Goal: Task Accomplishment & Management: Manage account settings

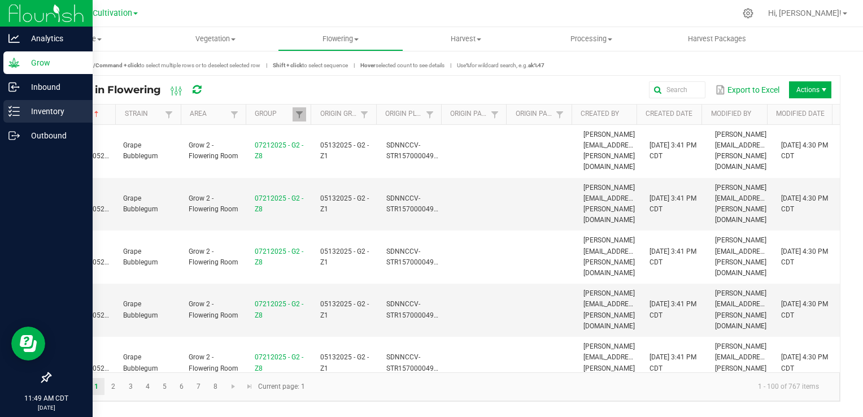
click at [30, 111] on p "Inventory" at bounding box center [54, 111] width 68 height 14
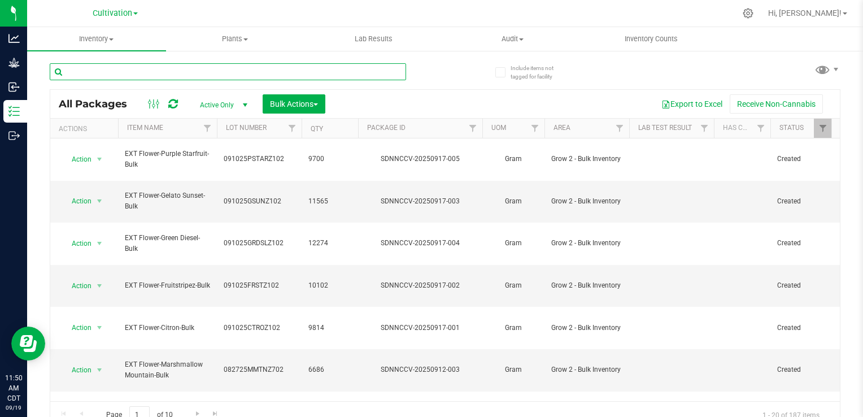
click at [194, 72] on input "text" at bounding box center [228, 71] width 356 height 17
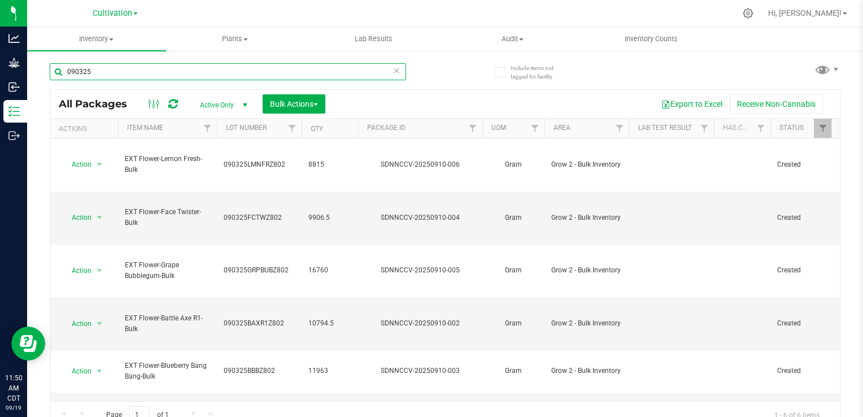
type input "090325"
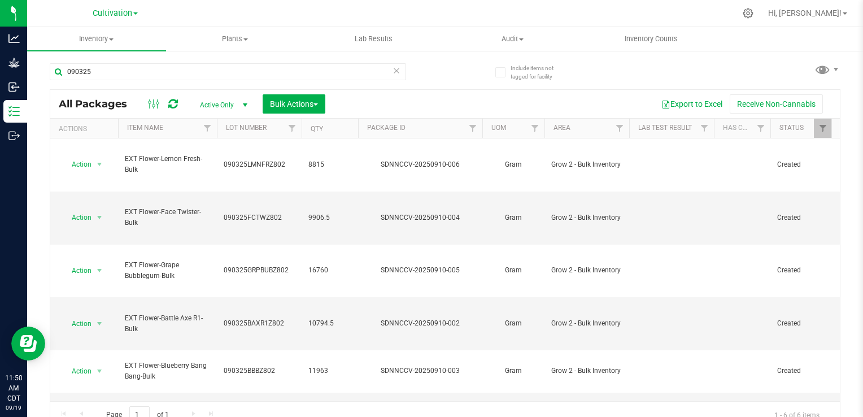
click at [181, 128] on th "Item Name" at bounding box center [167, 129] width 99 height 20
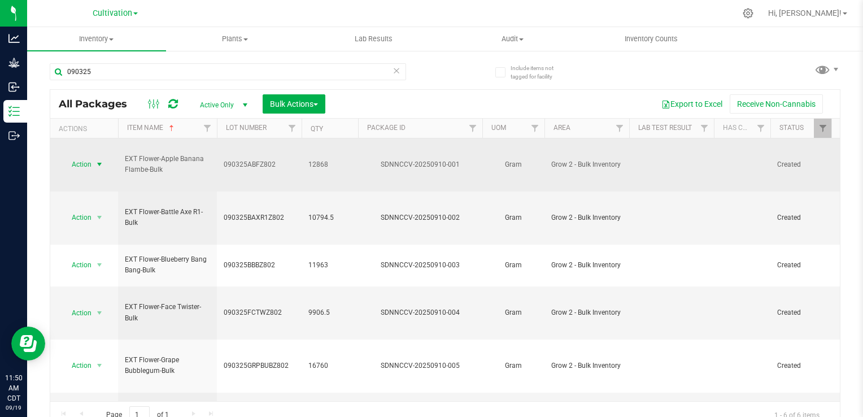
click at [99, 160] on span "select" at bounding box center [99, 164] width 9 height 9
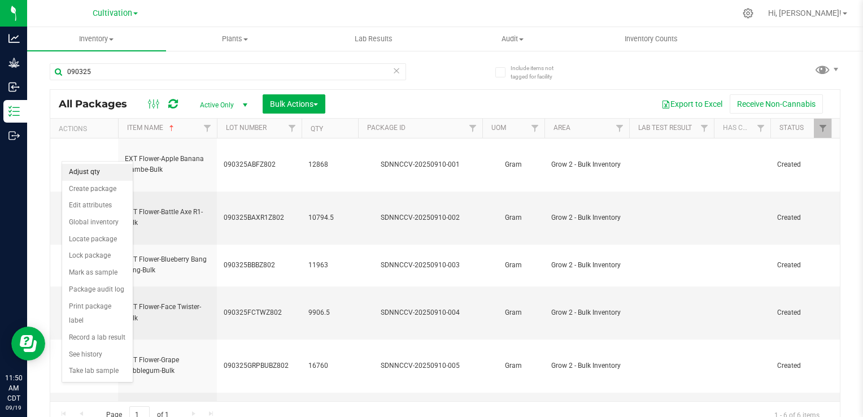
click at [96, 173] on li "Adjust qty" at bounding box center [97, 172] width 71 height 17
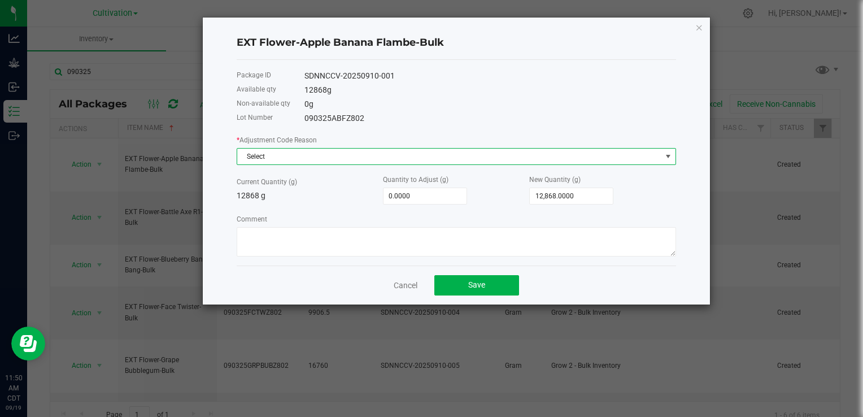
click at [274, 155] on span "Select" at bounding box center [449, 156] width 424 height 16
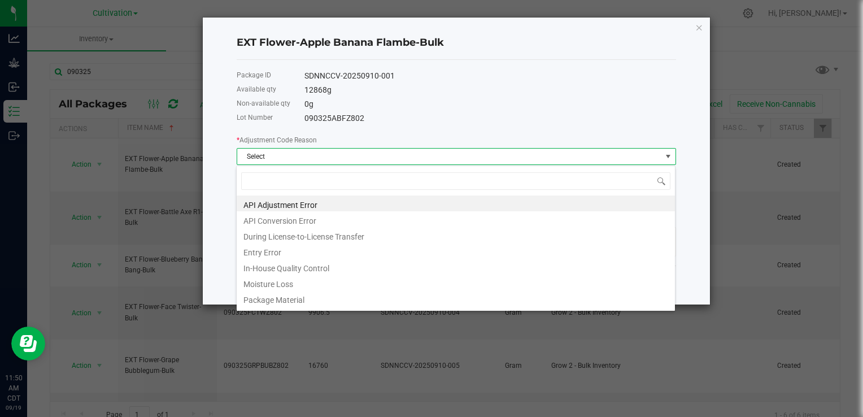
scroll to position [16, 439]
click at [305, 287] on li "Moisture Loss" at bounding box center [456, 282] width 438 height 16
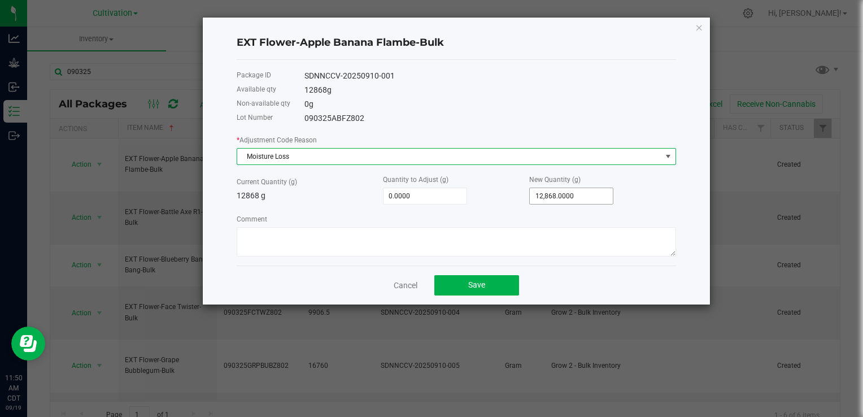
click at [571, 188] on span "12,868.0000" at bounding box center [571, 195] width 84 height 17
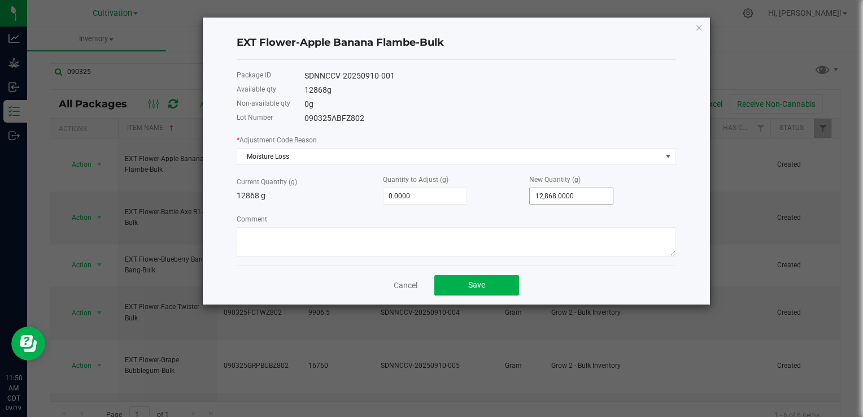
type input "12868"
click at [567, 194] on input "12868" at bounding box center [571, 196] width 83 height 16
type input "-12,867.0000"
type input "1"
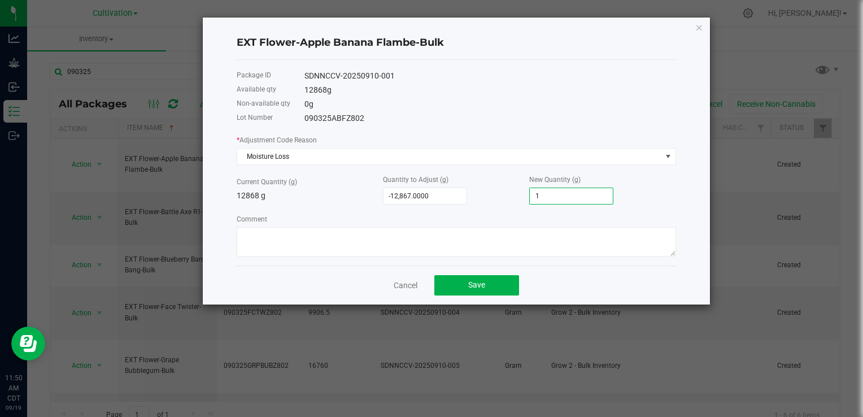
type input "-12,856.0000"
type input "12"
type input "-12,743.0000"
type input "125"
type input "-11,618.0000"
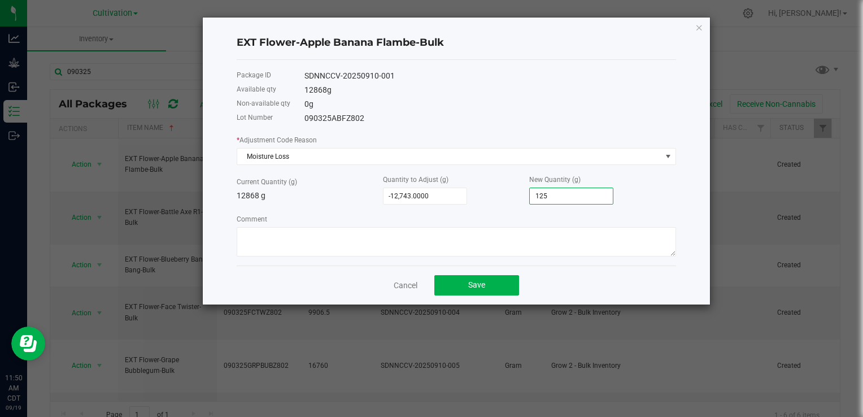
type input "1250"
type input "-366.0000"
type input "12502."
type input "-365.5000"
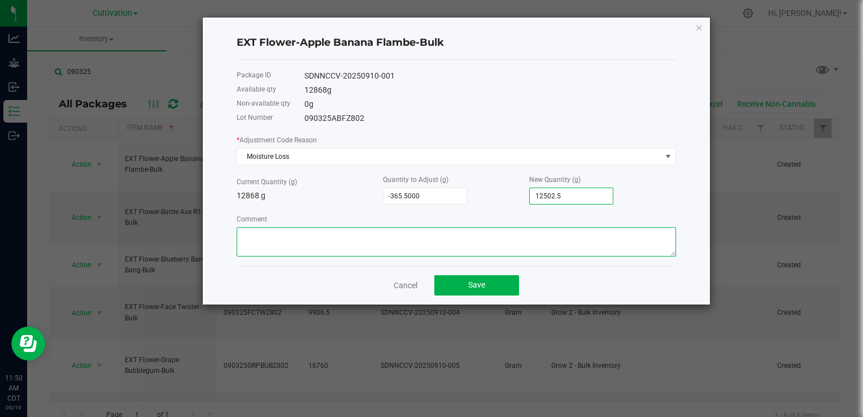
type input "12,502.5000"
click at [506, 247] on textarea "Comment" at bounding box center [456, 241] width 439 height 29
click at [294, 237] on textarea "Comment" at bounding box center [456, 241] width 439 height 29
type textarea "[DATE] Reweigh for Flower Transfer"
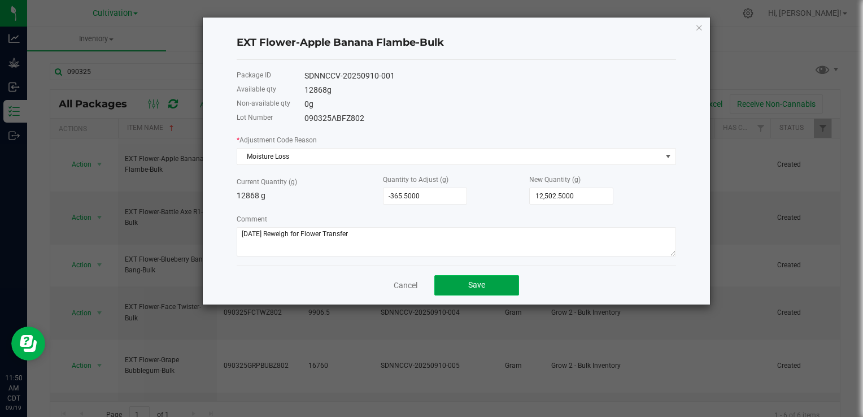
click at [488, 287] on button "Save" at bounding box center [476, 285] width 85 height 20
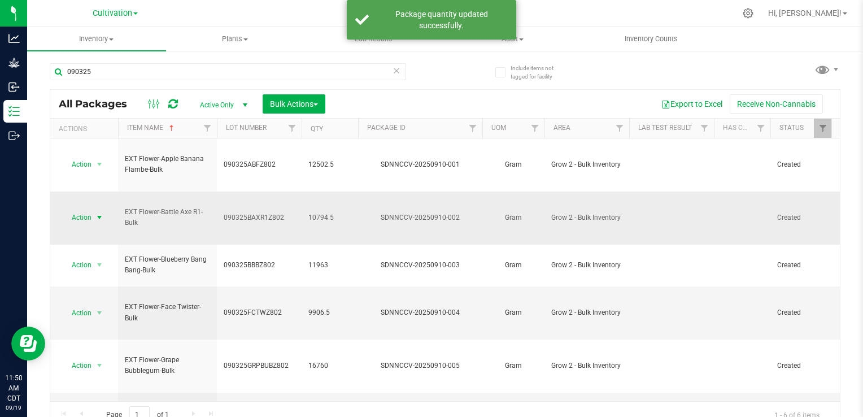
click at [95, 209] on span "select" at bounding box center [100, 217] width 14 height 16
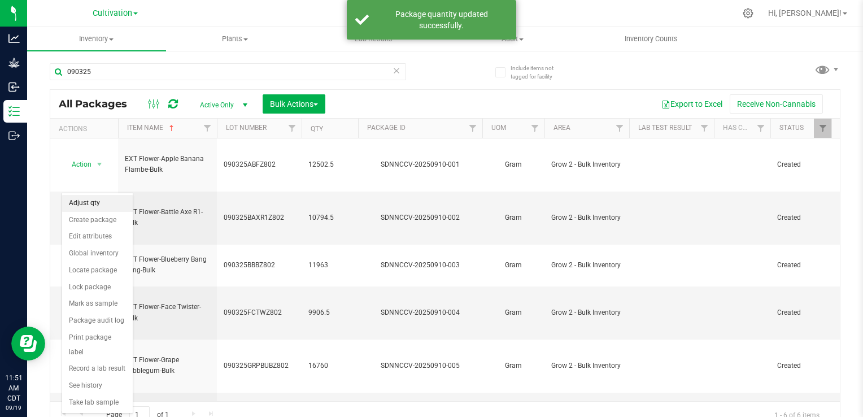
click at [98, 200] on li "Adjust qty" at bounding box center [97, 203] width 71 height 17
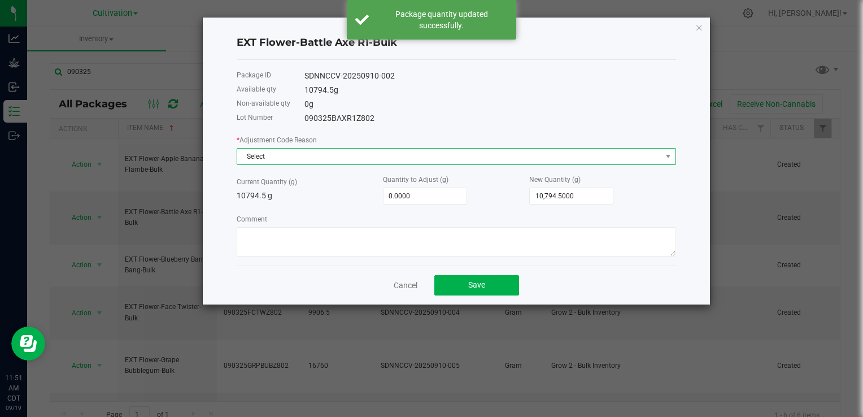
click at [357, 153] on span "Select" at bounding box center [449, 156] width 424 height 16
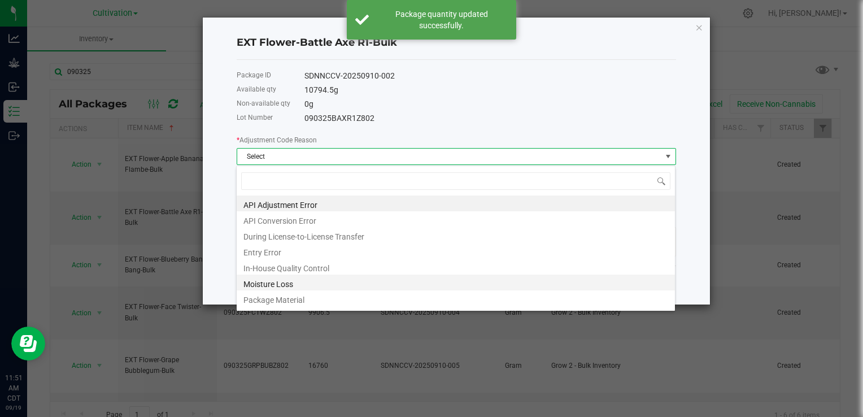
click at [308, 279] on li "Moisture Loss" at bounding box center [456, 282] width 438 height 16
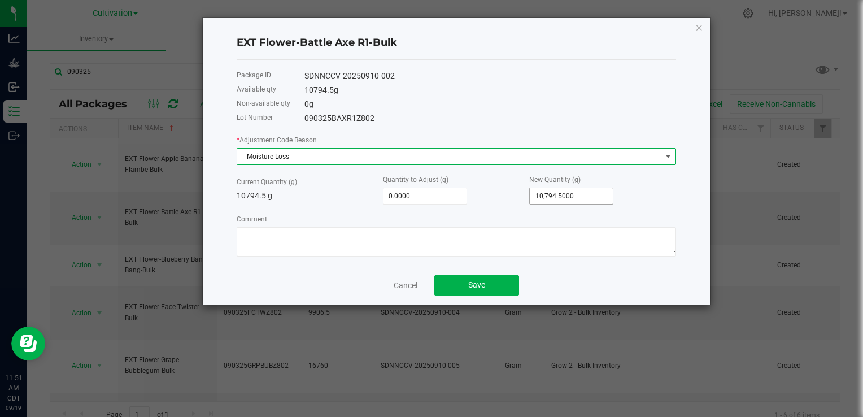
type input "10794.5"
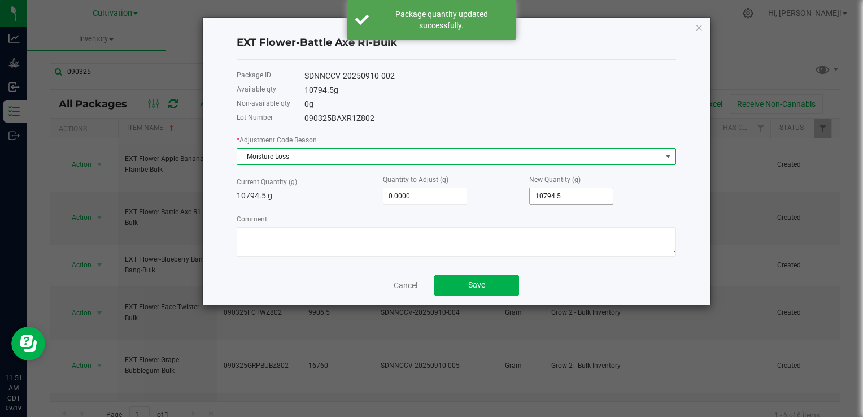
click at [560, 202] on input "10794.5" at bounding box center [571, 196] width 83 height 16
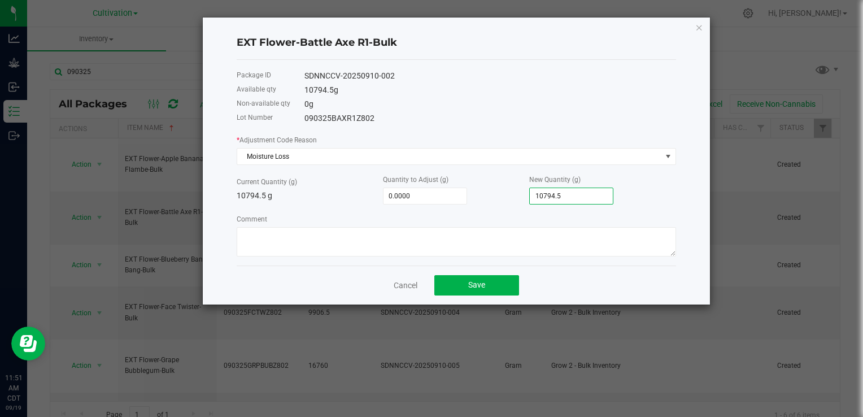
type input "-10,793.5000"
type input "1"
type input "-10,784.5000"
type input "10"
type input "-10,688.5000"
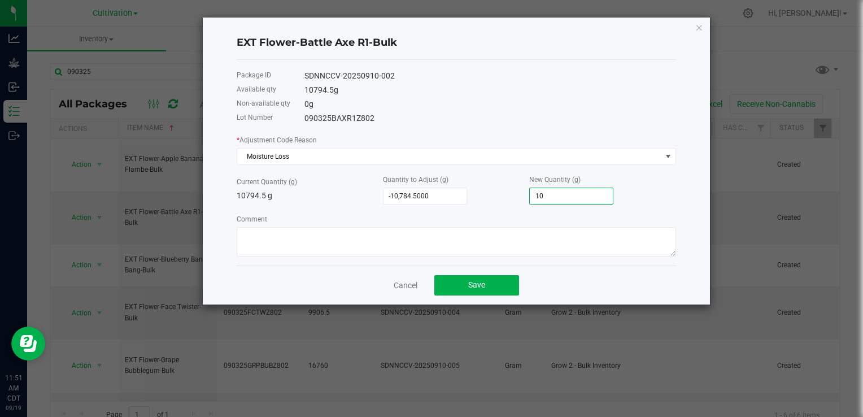
type input "106"
type input "-9,730.5000"
type input "1064"
type input "-150.5000"
type input "10644."
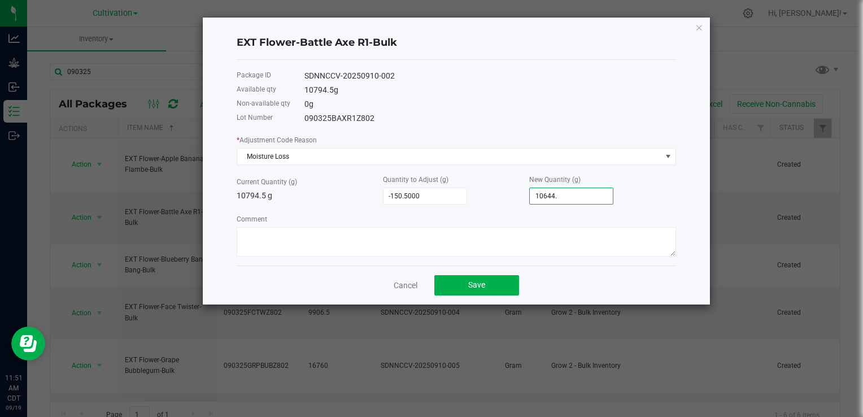
type input "-150.0000"
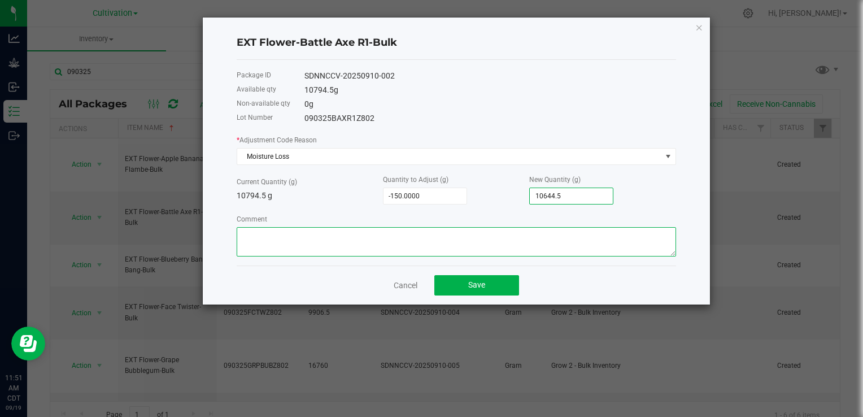
type input "10,644.5000"
click at [512, 245] on textarea "Comment" at bounding box center [456, 241] width 439 height 29
paste textarea "[DATE] Reweigh for Flower Transfer"
type textarea "[DATE] Reweigh for Flower Transfer"
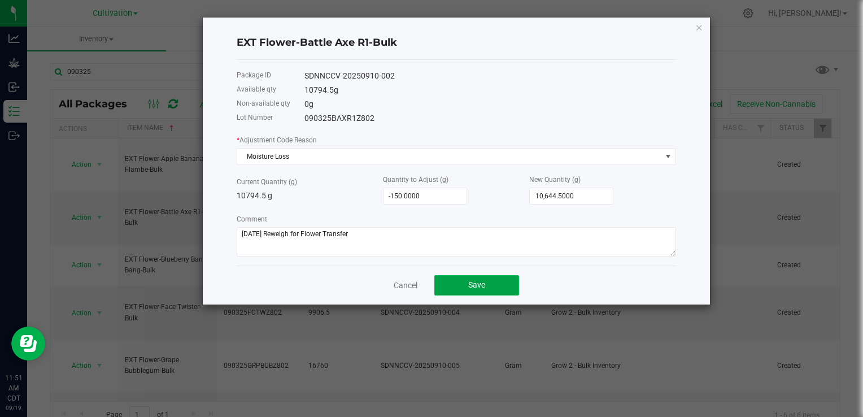
click at [505, 286] on button "Save" at bounding box center [476, 285] width 85 height 20
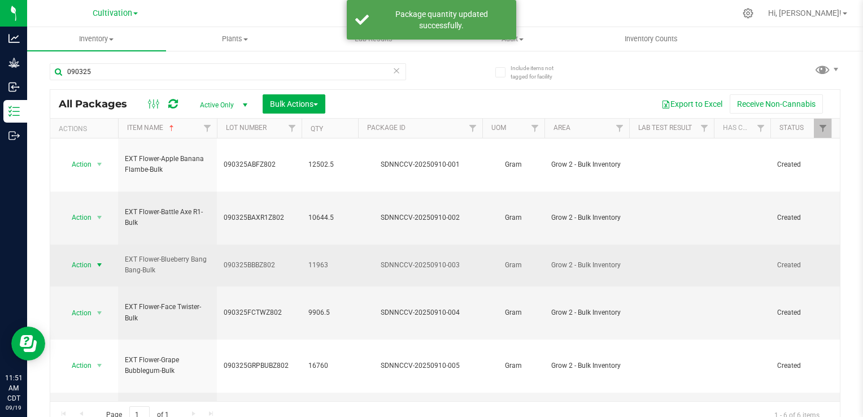
click at [81, 257] on span "Action" at bounding box center [77, 265] width 30 height 16
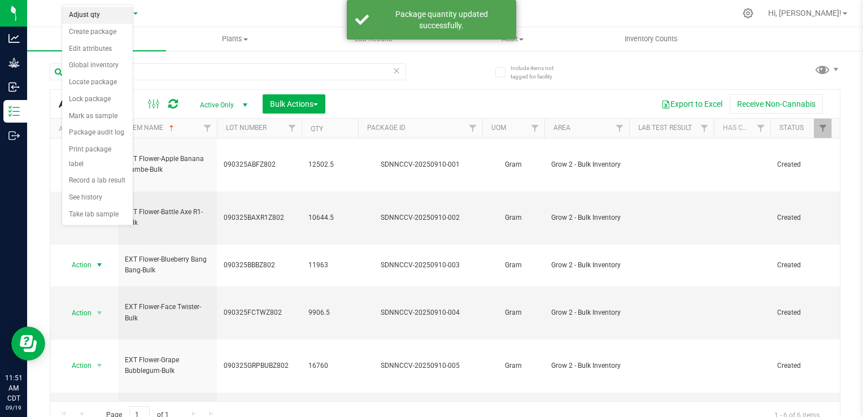
click at [102, 12] on li "Adjust qty" at bounding box center [97, 15] width 71 height 17
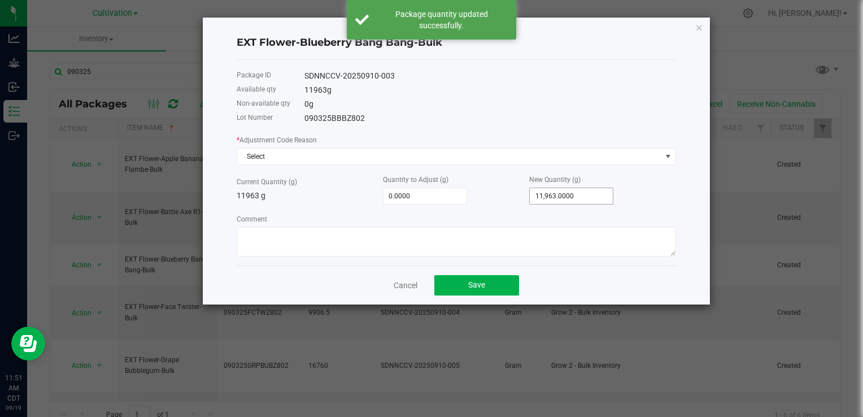
type input "11963"
click at [577, 191] on input "11963" at bounding box center [571, 196] width 83 height 16
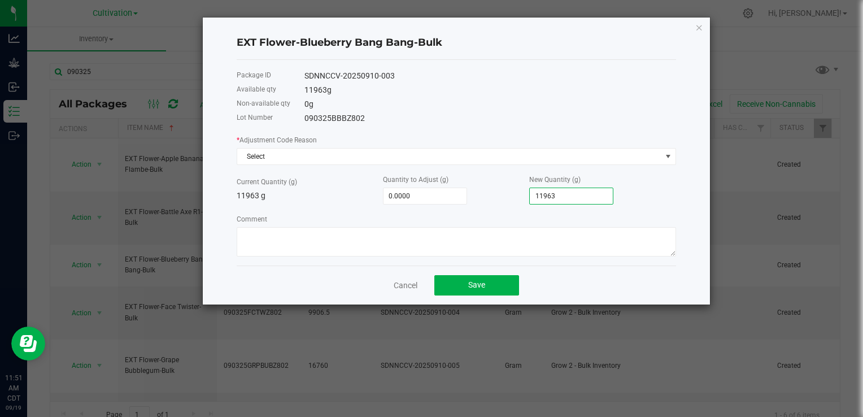
type input "-11,962.0000"
type input "1"
type input "-11,952.0000"
type input "11"
type input "-11,852.0000"
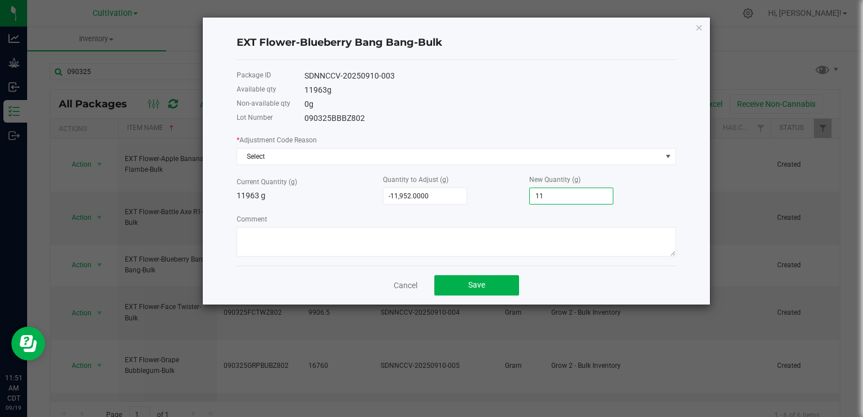
type input "111"
type input "-10,853.0000"
type input "1110"
type input "-861.0000"
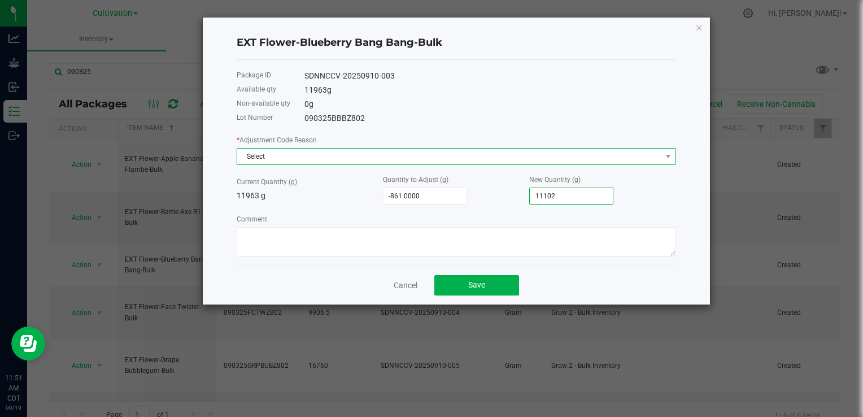
type input "11,102.0000"
click at [571, 163] on span "Select" at bounding box center [449, 156] width 424 height 16
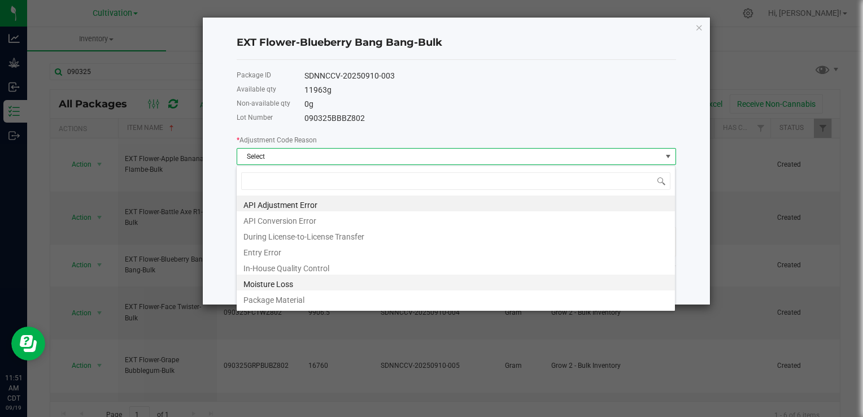
click at [300, 285] on li "Moisture Loss" at bounding box center [456, 282] width 438 height 16
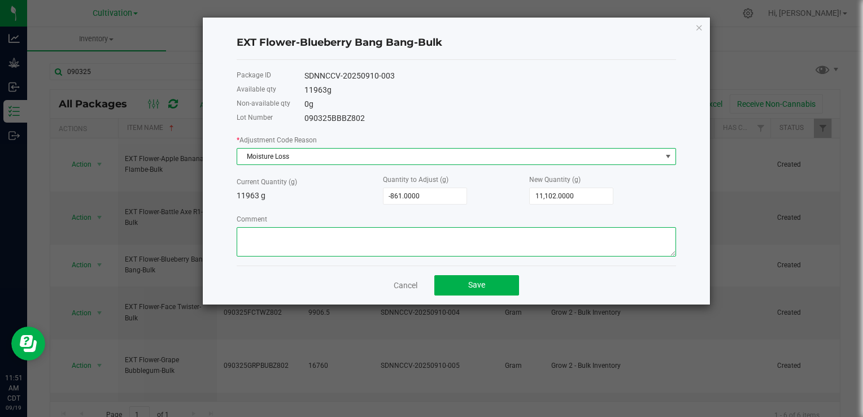
click at [336, 239] on textarea "Comment" at bounding box center [456, 241] width 439 height 29
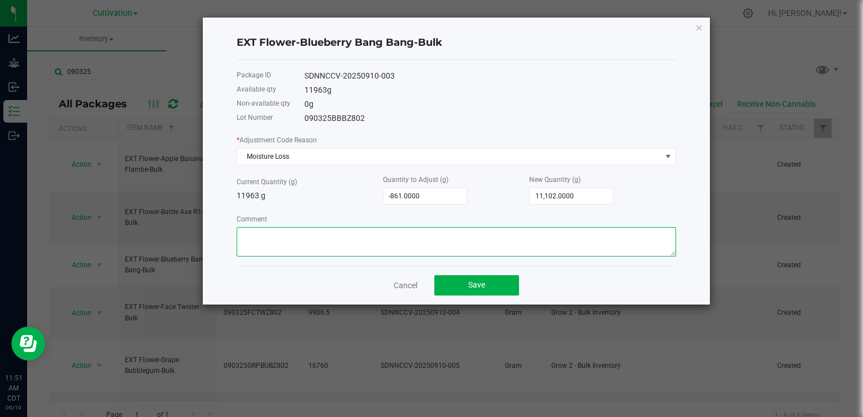
paste textarea "[DATE] Reweigh for Flower Transfer"
type textarea "[DATE] Reweigh for Flower Transfer"
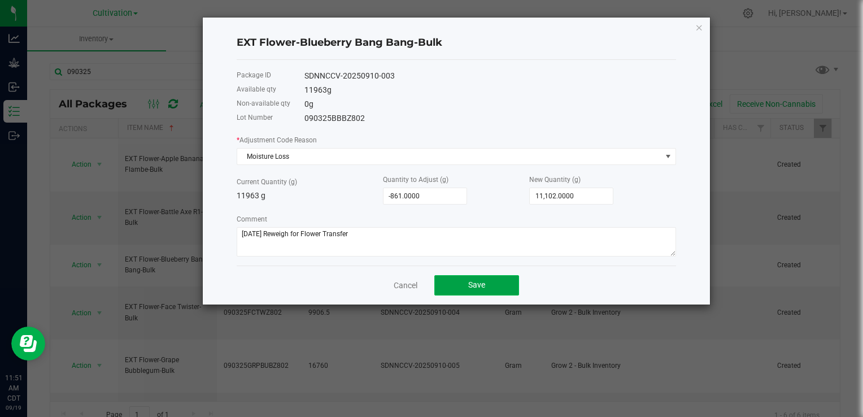
click at [460, 285] on button "Save" at bounding box center [476, 285] width 85 height 20
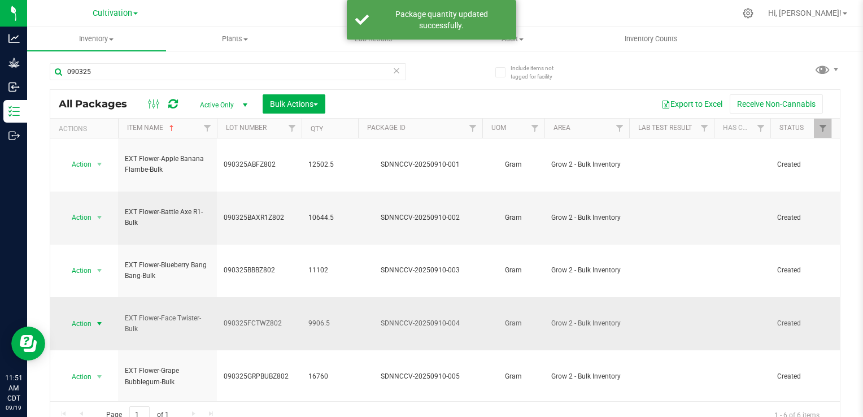
click at [90, 316] on span "Action" at bounding box center [77, 324] width 30 height 16
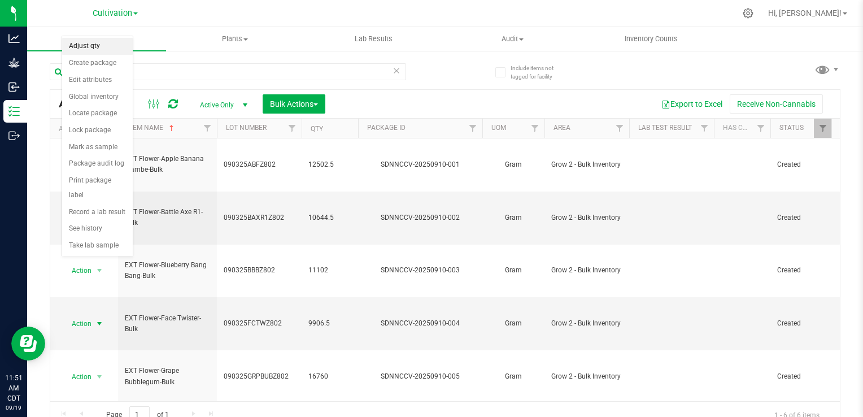
click at [90, 45] on li "Adjust qty" at bounding box center [97, 46] width 71 height 17
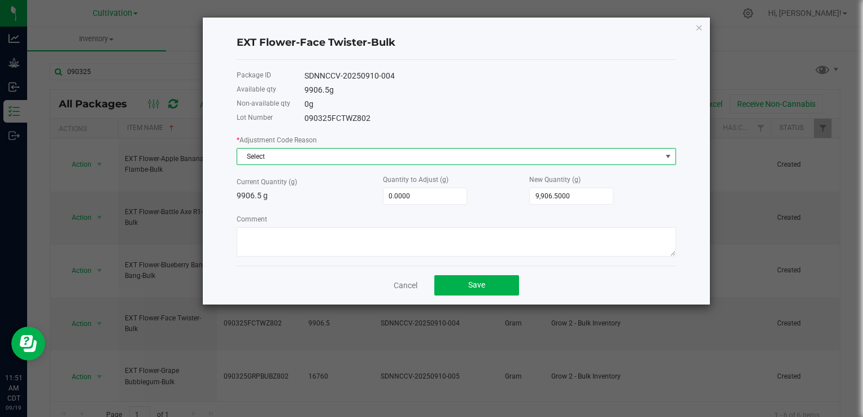
click at [468, 157] on span "Select" at bounding box center [449, 156] width 424 height 16
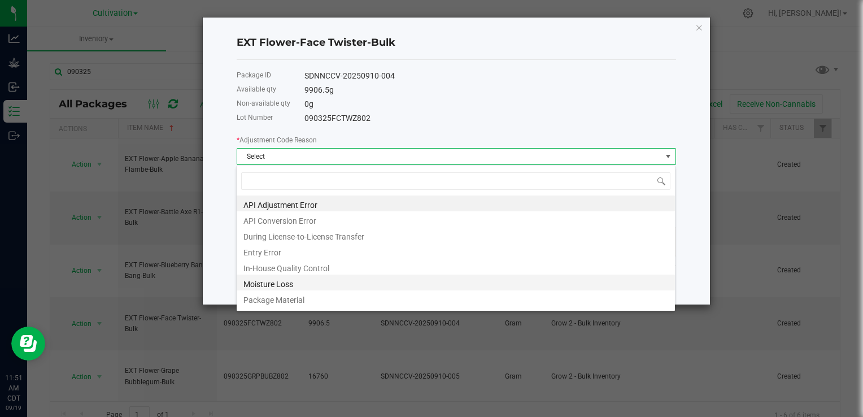
click at [292, 282] on li "Moisture Loss" at bounding box center [456, 282] width 438 height 16
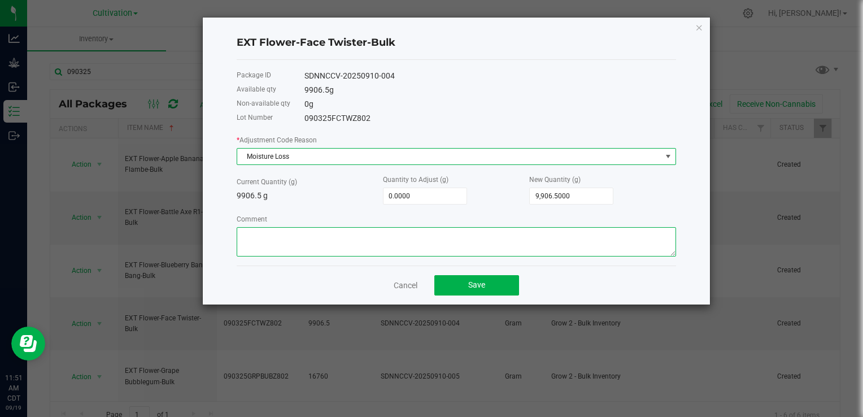
click at [341, 239] on textarea "Comment" at bounding box center [456, 241] width 439 height 29
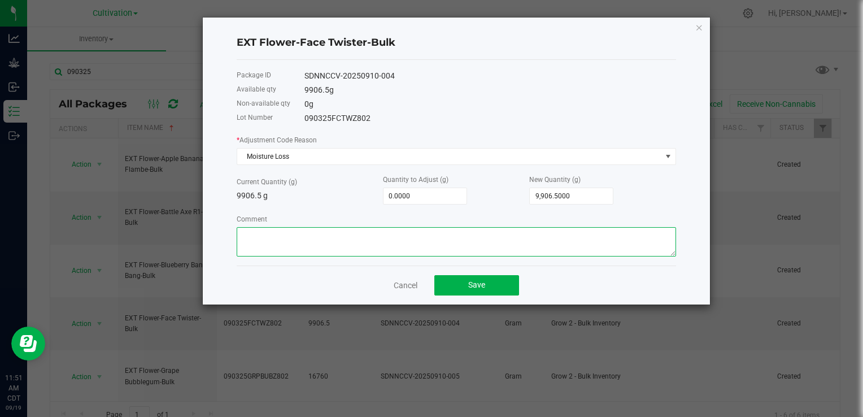
paste textarea "[DATE] Reweigh for Flower Transfer"
type textarea "[DATE] Reweigh for Flower Transfer"
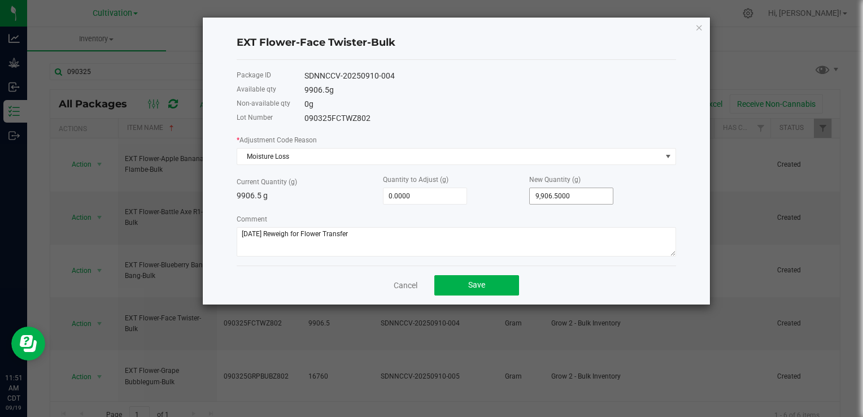
type input "9906.5"
click at [571, 200] on input "9906.5" at bounding box center [571, 196] width 83 height 16
type input "-9,897.5000"
type input "9"
type input "-9,811.5000"
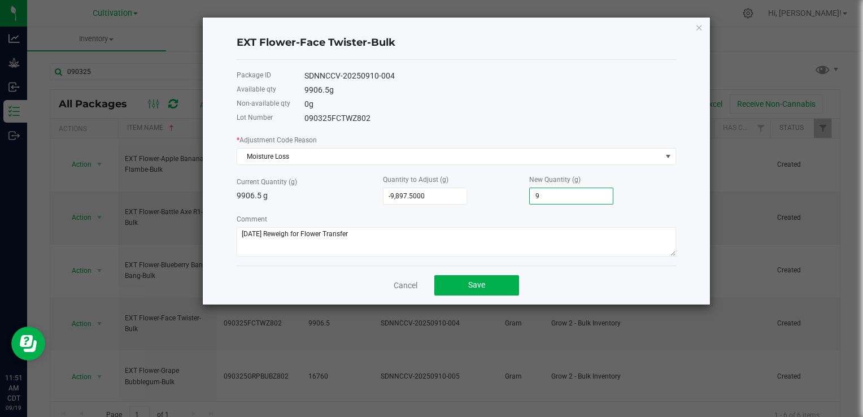
type input "95"
type input "-8,953.5000"
type input "953"
type input "-368.5000"
type input "9,538.0000"
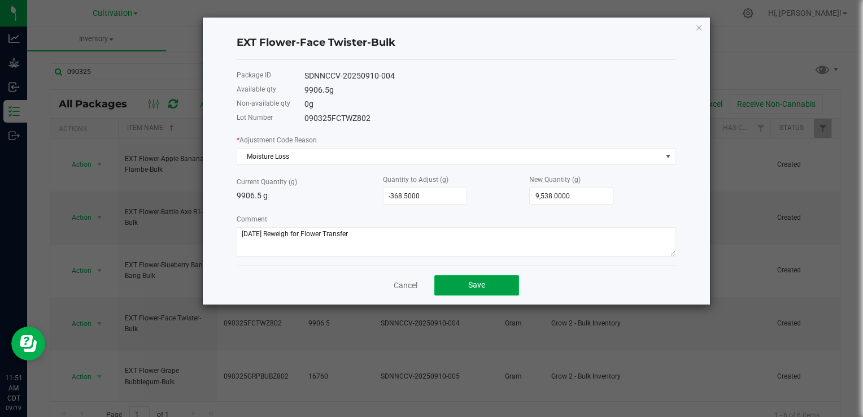
click at [483, 291] on button "Save" at bounding box center [476, 285] width 85 height 20
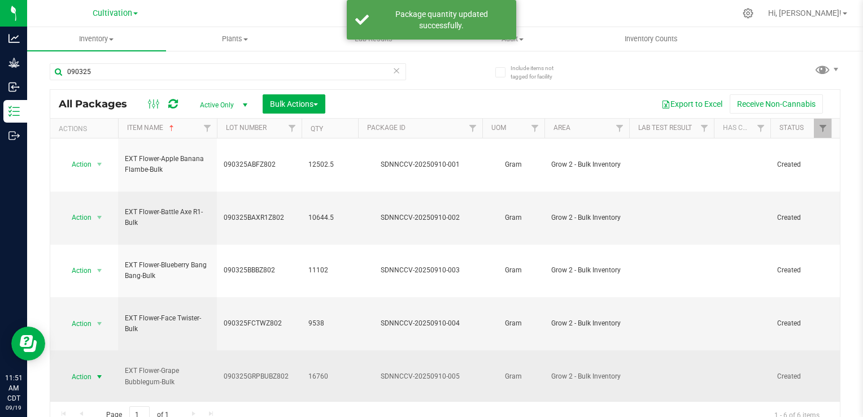
click at [87, 369] on span "Action" at bounding box center [77, 377] width 30 height 16
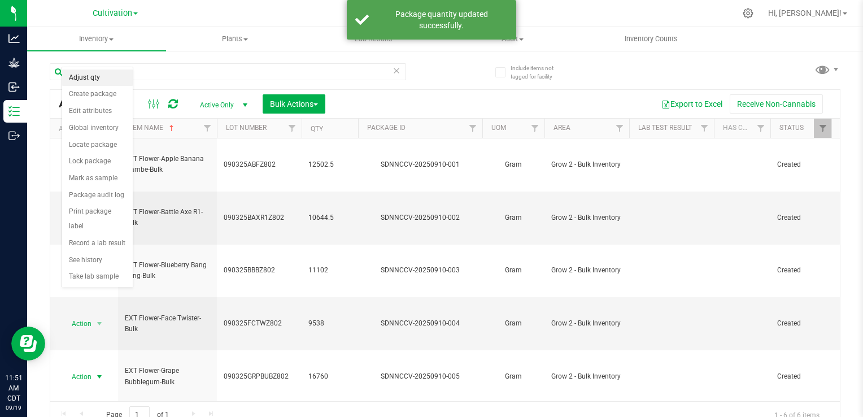
click at [99, 75] on li "Adjust qty" at bounding box center [97, 77] width 71 height 17
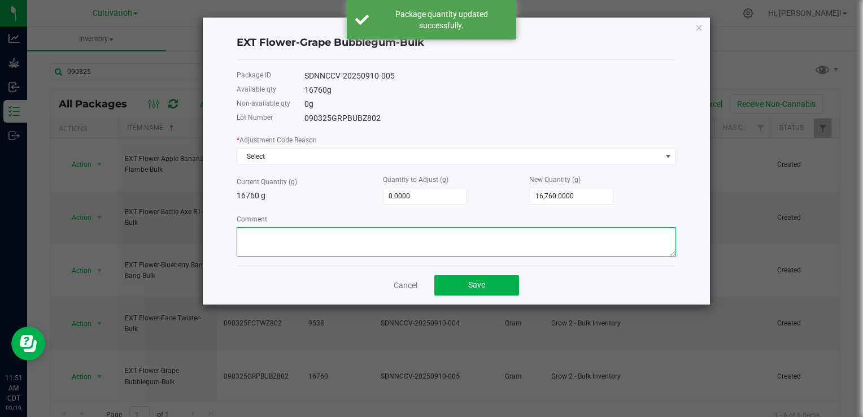
click at [288, 237] on textarea "Comment" at bounding box center [456, 241] width 439 height 29
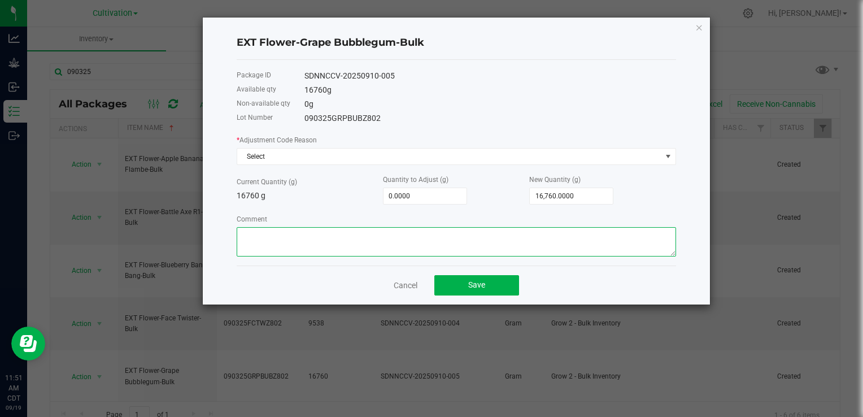
paste textarea "[DATE] Reweigh for Flower Transfer"
type textarea "[DATE] Reweigh for Flower Transfer"
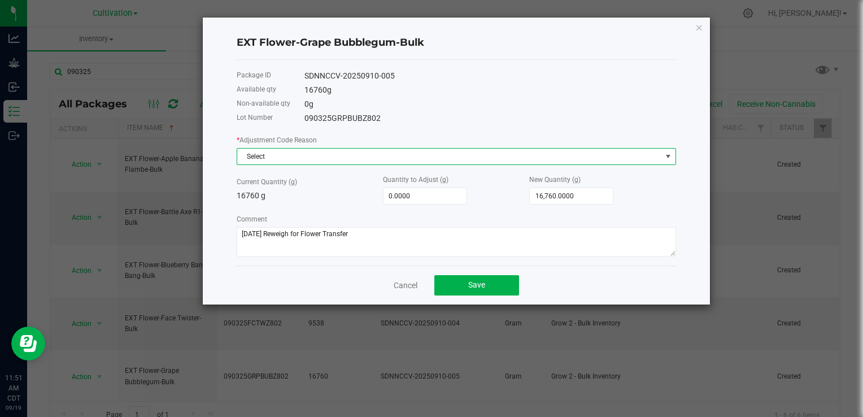
click at [300, 157] on span "Select" at bounding box center [449, 156] width 424 height 16
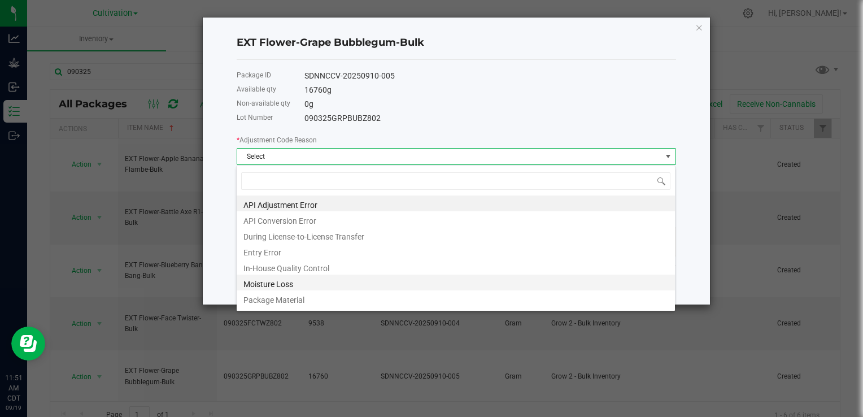
click at [295, 281] on li "Moisture Loss" at bounding box center [456, 282] width 438 height 16
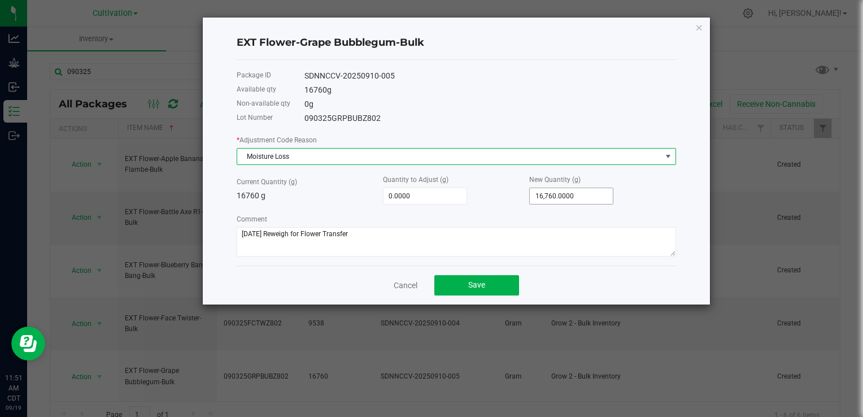
type input "16760"
click at [559, 194] on input "16760" at bounding box center [571, 196] width 83 height 16
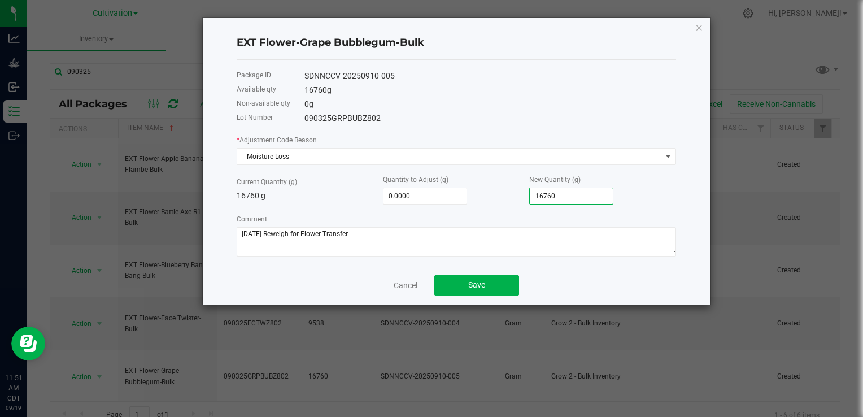
type input "-16,759.0000"
type input "1"
type input "-16,744.0000"
type input "16"
type input "-16,599.0000"
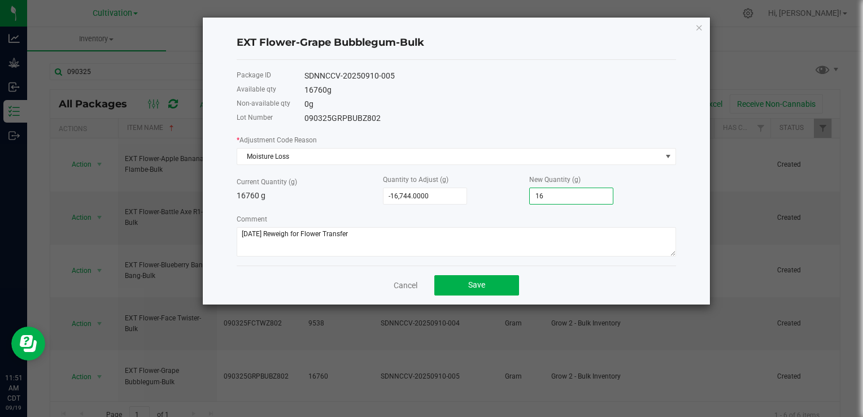
type input "161"
type input "-15,144.0000"
type input "1616"
type input "-594.0000"
type input "16166."
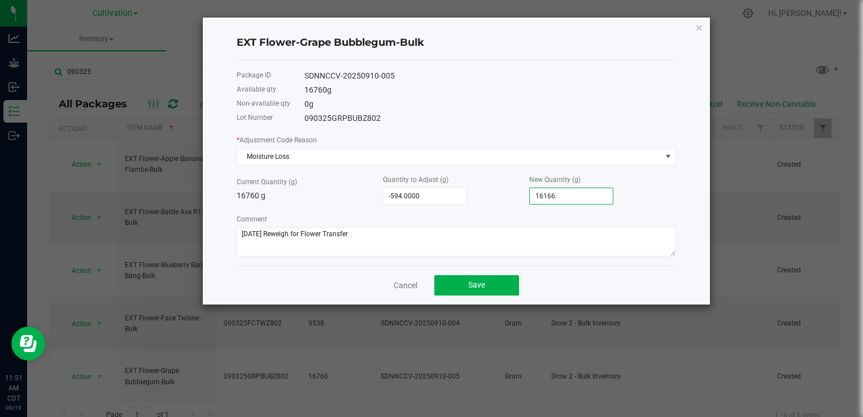
type input "-593.5000"
type input "16,166.5000"
click at [509, 200] on div "Quantity to Adjust (g) -593.5000" at bounding box center [456, 188] width 146 height 31
click at [480, 283] on span "Save" at bounding box center [476, 284] width 17 height 9
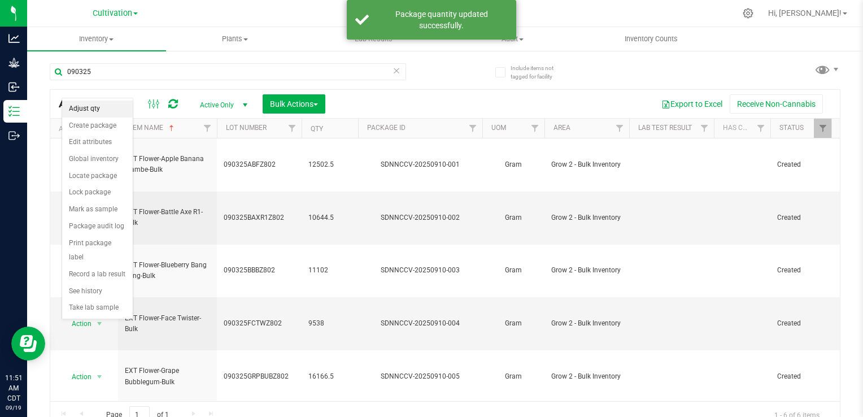
click at [113, 107] on li "Adjust qty" at bounding box center [97, 108] width 71 height 17
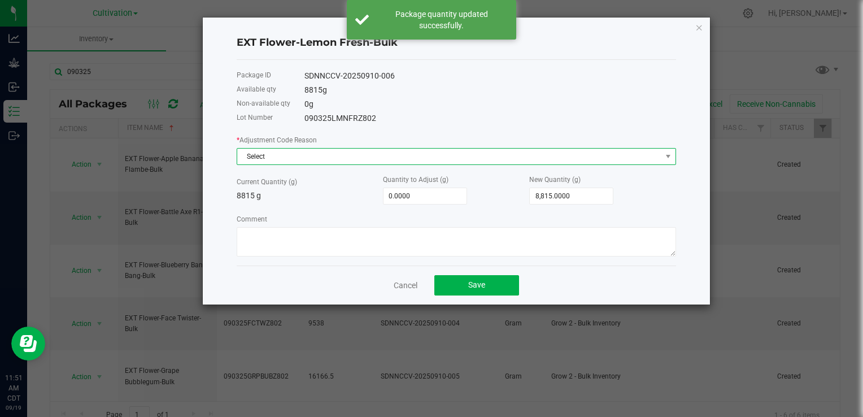
click at [349, 158] on span "Select" at bounding box center [449, 156] width 424 height 16
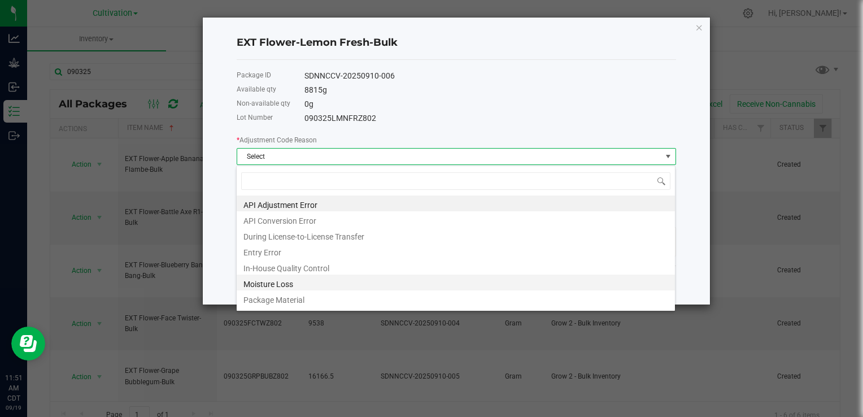
click at [291, 283] on li "Moisture Loss" at bounding box center [456, 282] width 438 height 16
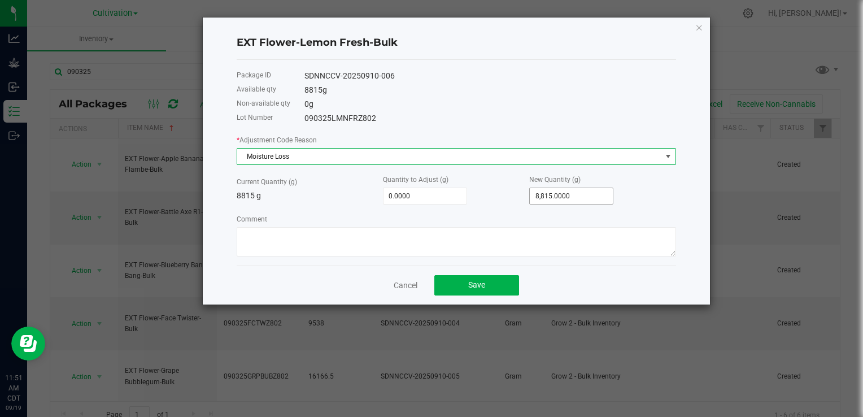
type input "8815"
click at [555, 195] on input "8815" at bounding box center [571, 196] width 83 height 16
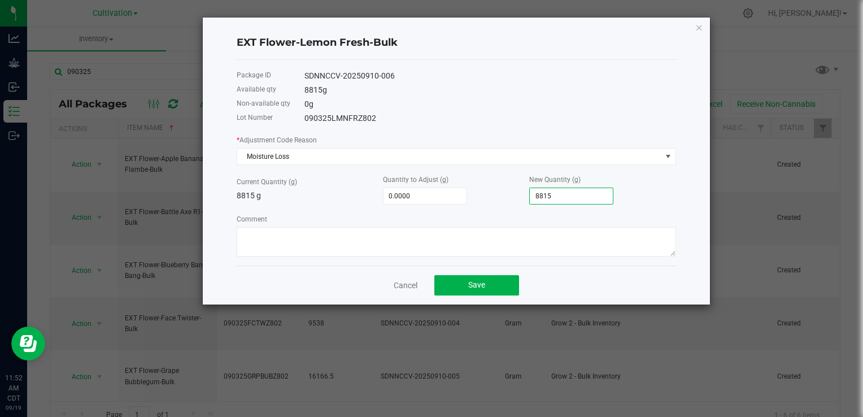
type input "-8,807.0000"
type input "8"
type input "-8,732.0000"
type input "83"
type input "-7,980.0000"
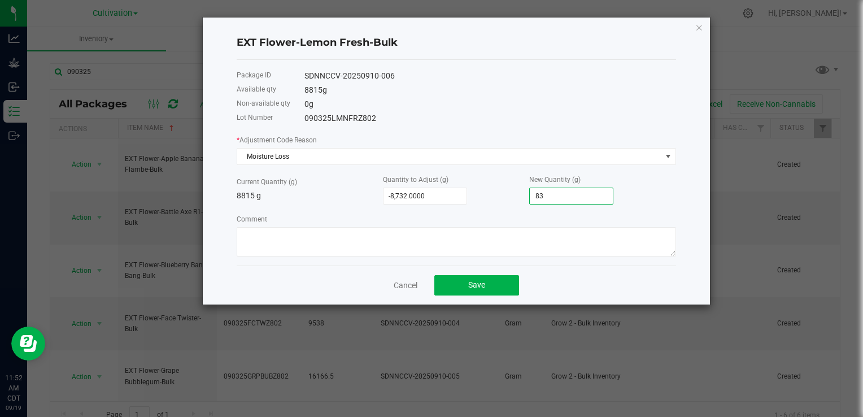
type input "835"
type input "-460.0000"
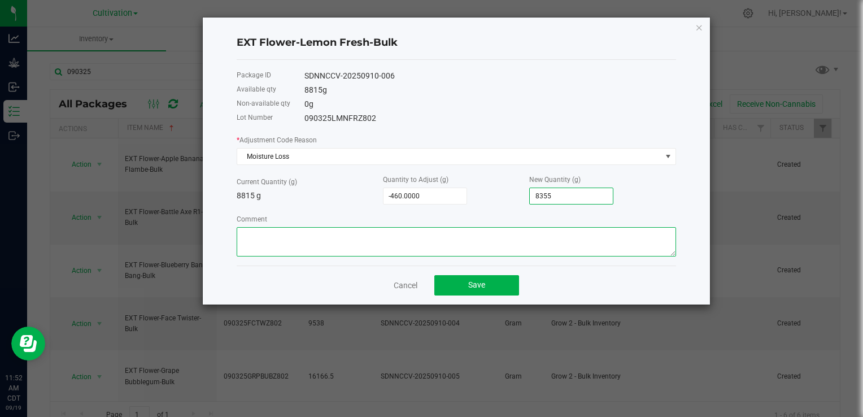
type input "8,355.0000"
click at [485, 238] on textarea "Comment" at bounding box center [456, 241] width 439 height 29
paste textarea "[DATE] Reweigh for Flower Transfer"
type textarea "[DATE] Reweigh for Flower Transfer"
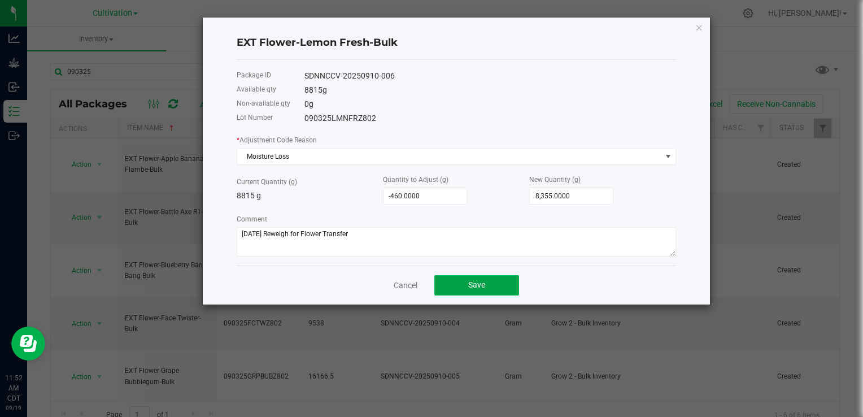
click at [488, 292] on button "Save" at bounding box center [476, 285] width 85 height 20
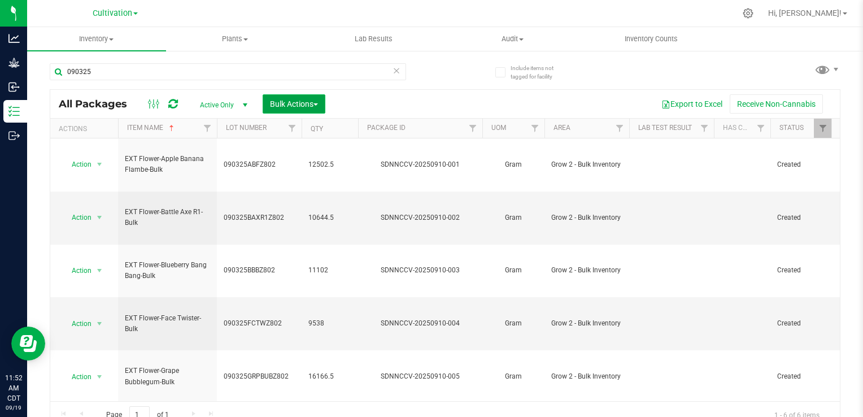
click at [298, 108] on button "Bulk Actions" at bounding box center [293, 103] width 63 height 19
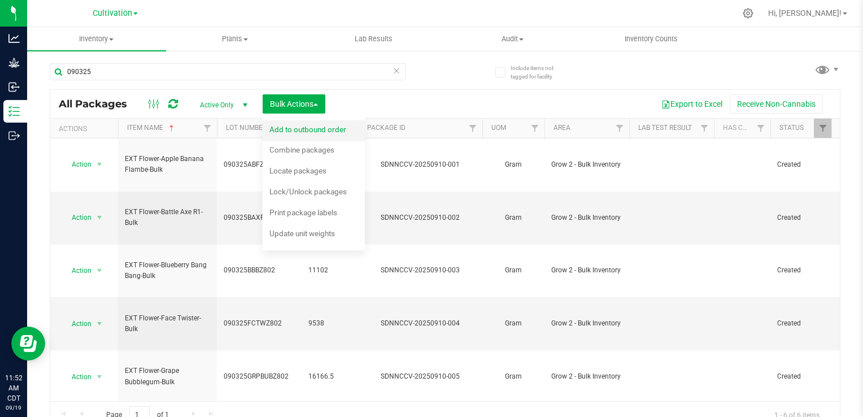
click at [298, 127] on span "Add to outbound order" at bounding box center [307, 129] width 77 height 9
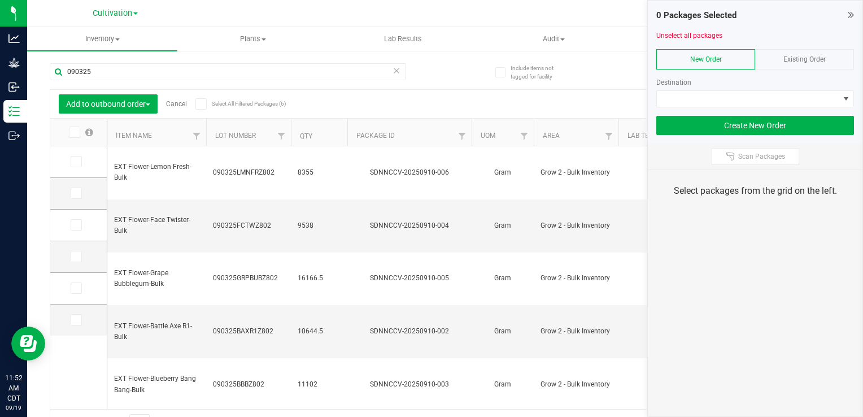
click at [76, 132] on icon at bounding box center [73, 132] width 7 height 0
click at [0, 0] on input "checkbox" at bounding box center [0, 0] width 0 height 0
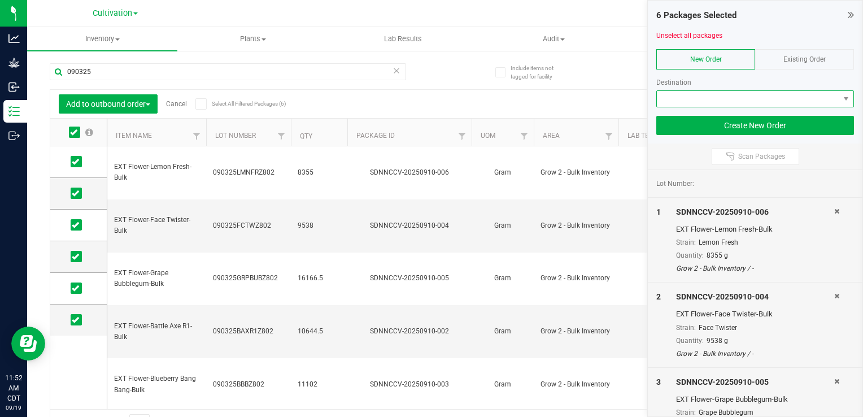
click at [683, 93] on span at bounding box center [748, 99] width 182 height 16
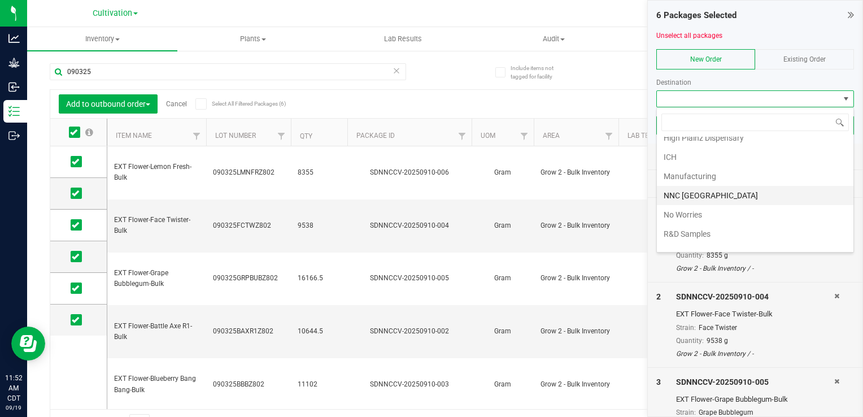
scroll to position [169, 0]
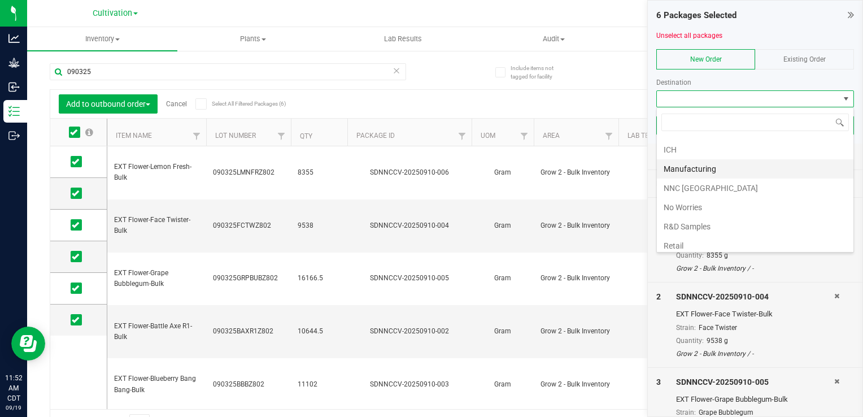
click at [709, 171] on li "Manufacturing" at bounding box center [755, 168] width 196 height 19
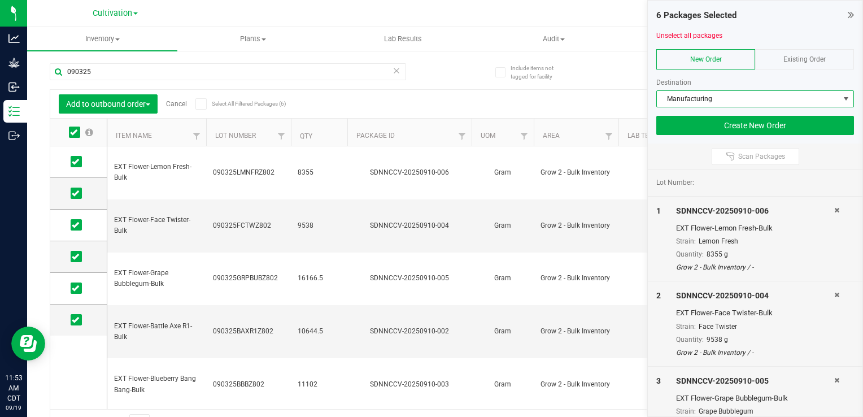
scroll to position [0, 0]
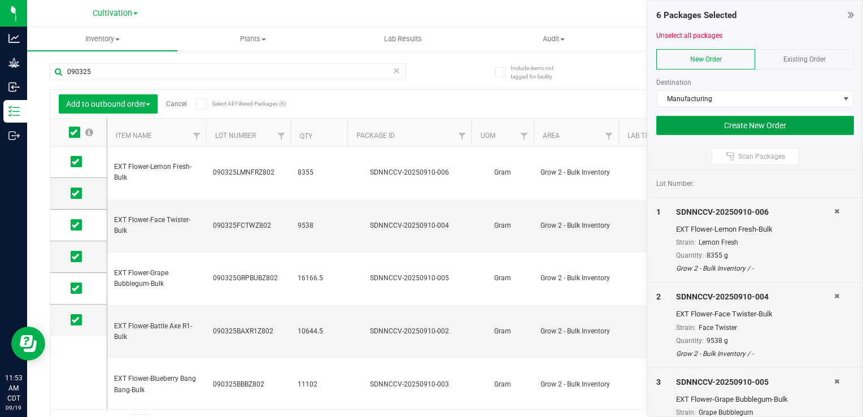
click at [772, 124] on button "Create New Order" at bounding box center [755, 125] width 198 height 19
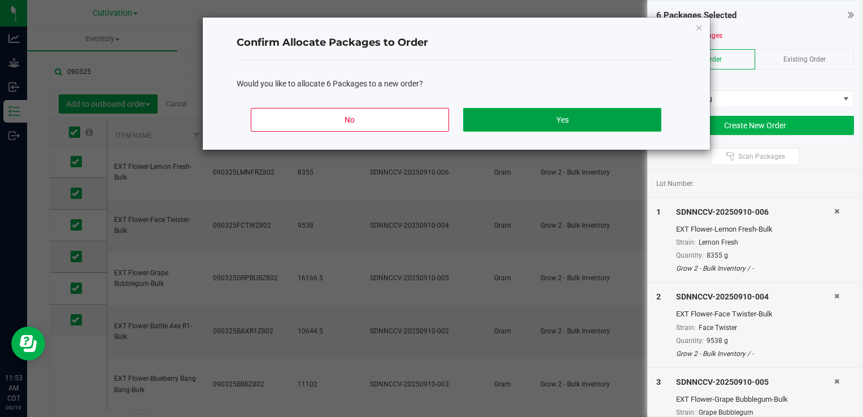
click at [587, 117] on button "Yes" at bounding box center [562, 120] width 198 height 24
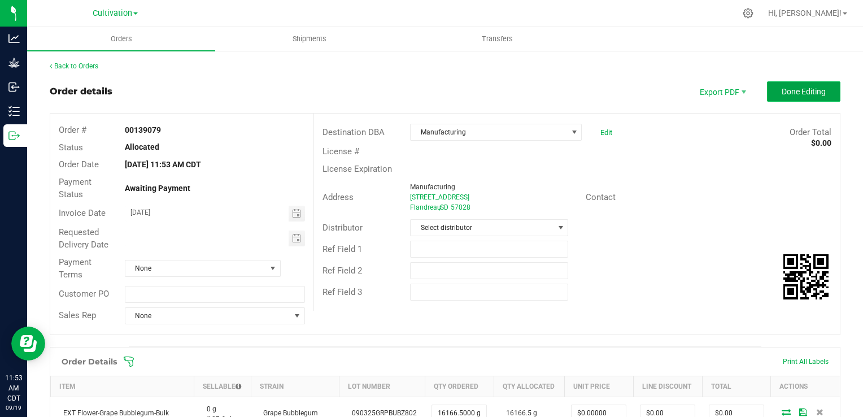
click at [767, 94] on button "Done Editing" at bounding box center [803, 91] width 73 height 20
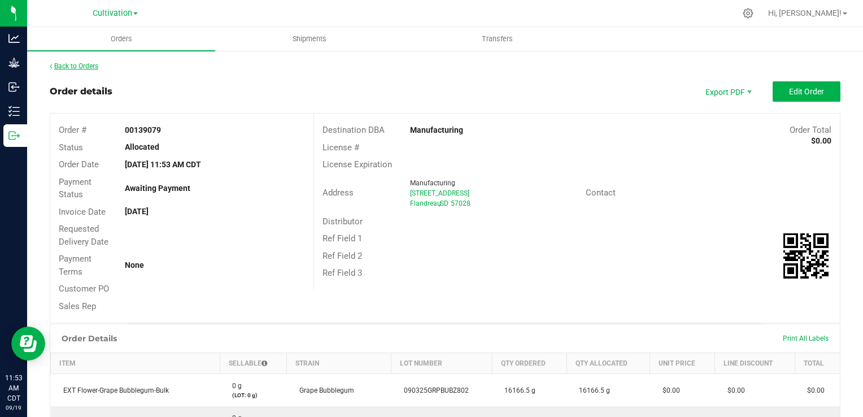
click at [87, 65] on link "Back to Orders" at bounding box center [74, 66] width 49 height 8
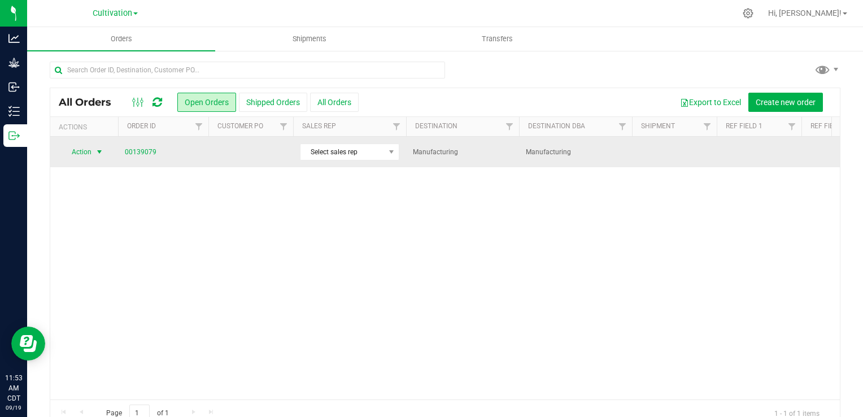
click at [90, 154] on span "Action" at bounding box center [77, 152] width 30 height 16
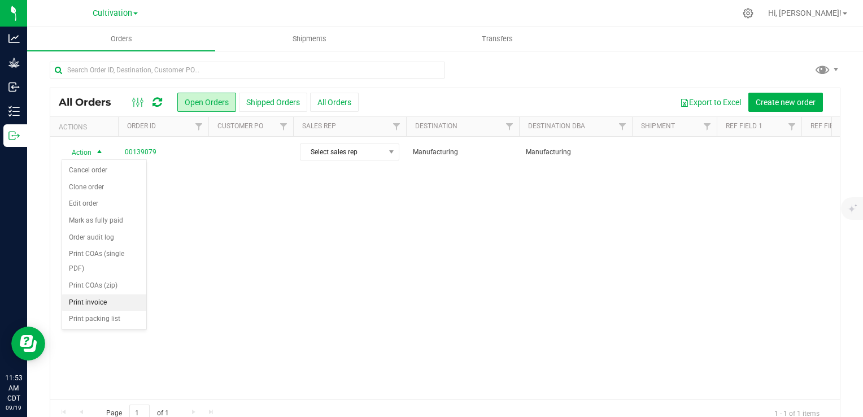
click at [106, 303] on li "Print invoice" at bounding box center [104, 302] width 84 height 17
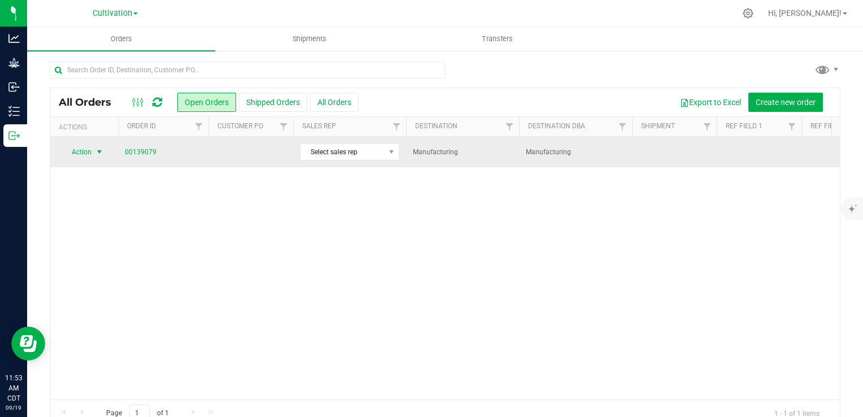
click at [97, 151] on span "select" at bounding box center [99, 151] width 9 height 9
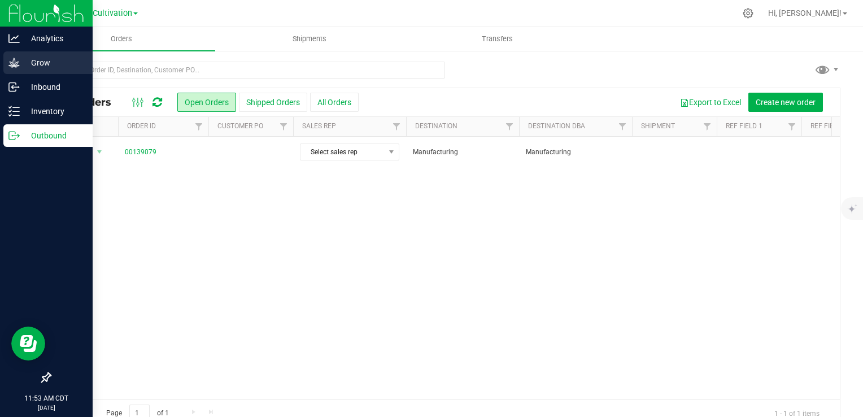
click at [27, 62] on p "Grow" at bounding box center [54, 63] width 68 height 14
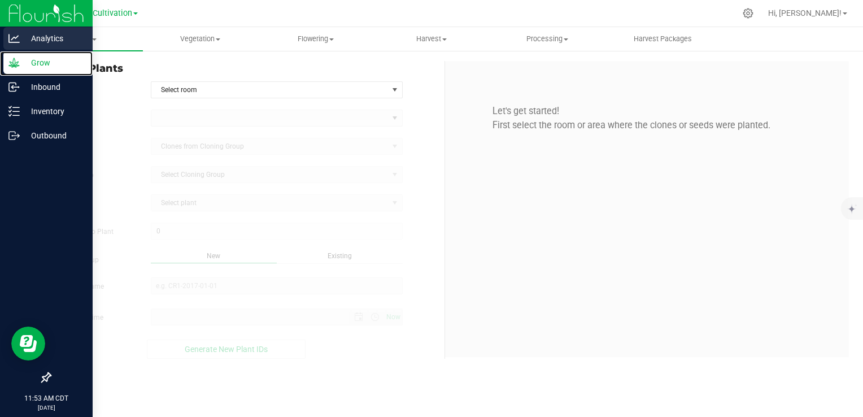
type input "[DATE] 11:53 AM"
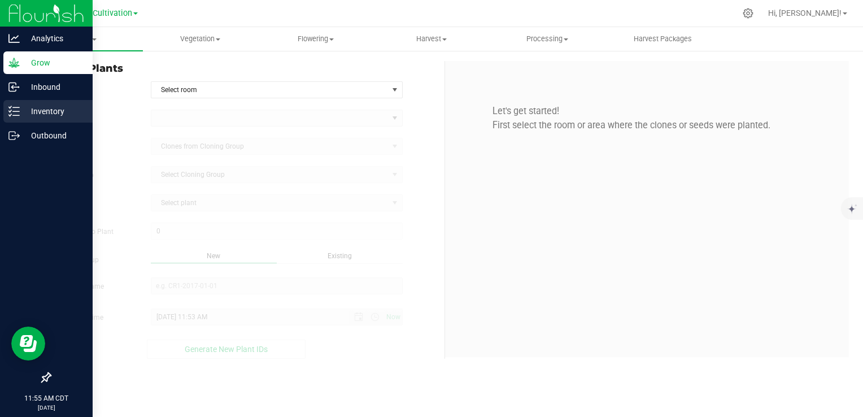
click at [45, 111] on p "Inventory" at bounding box center [54, 111] width 68 height 14
